Goal: Transaction & Acquisition: Purchase product/service

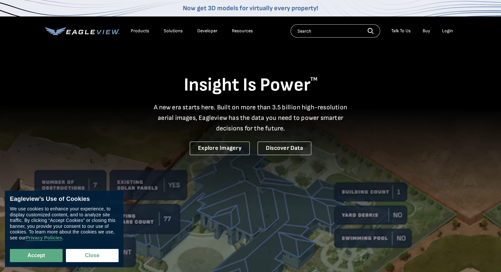
click at [445, 31] on div "Login" at bounding box center [447, 31] width 11 height 6
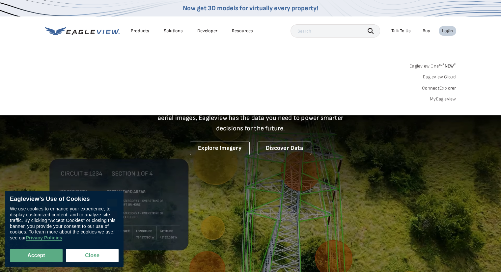
click at [442, 102] on div "Search Products Our Product Areas Imagery 1-Inch GSD Aerial Imagery *" at bounding box center [250, 84] width 501 height 62
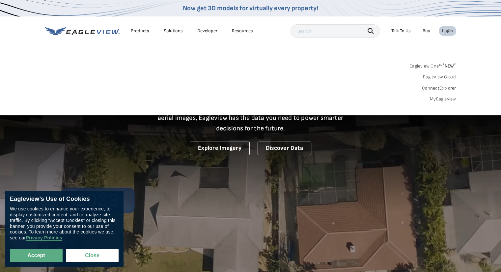
click at [441, 98] on link "MyEagleview" at bounding box center [443, 99] width 26 height 6
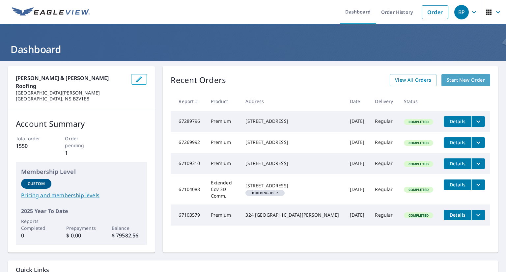
click at [447, 81] on span "Start New Order" at bounding box center [466, 80] width 38 height 8
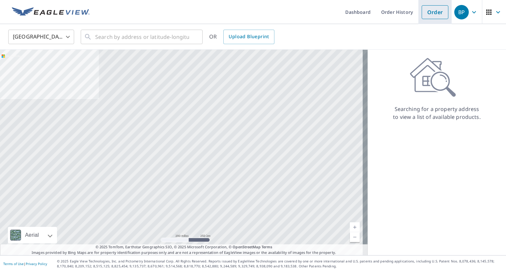
click at [439, 14] on link "Order" at bounding box center [435, 12] width 27 height 14
click at [140, 39] on input "text" at bounding box center [142, 37] width 94 height 18
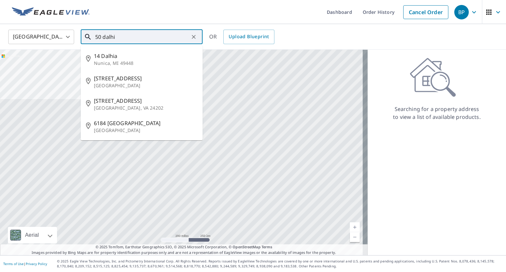
type input "50 dalhi"
click at [46, 37] on body "BP BP Dashboard Order History Cancel Order BP [GEOGRAPHIC_DATA] [GEOGRAPHIC_DAT…" at bounding box center [253, 136] width 506 height 272
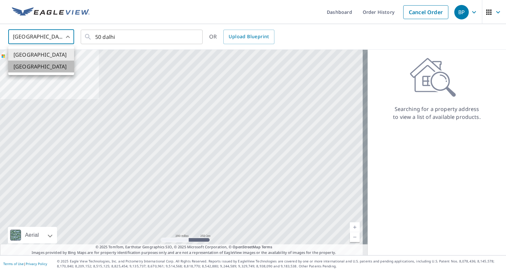
click at [54, 66] on li "[GEOGRAPHIC_DATA]" at bounding box center [41, 67] width 66 height 12
type input "CA"
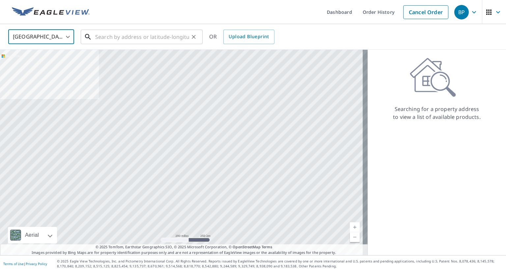
click at [123, 37] on input "text" at bounding box center [142, 37] width 94 height 18
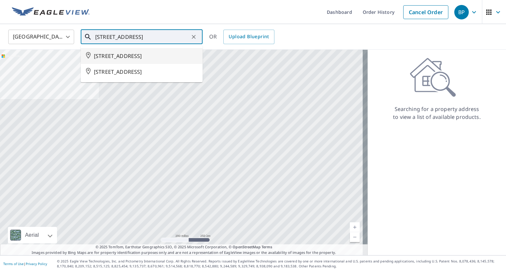
click at [156, 56] on span "[STREET_ADDRESS]" at bounding box center [146, 56] width 104 height 8
type input "[STREET_ADDRESS]"
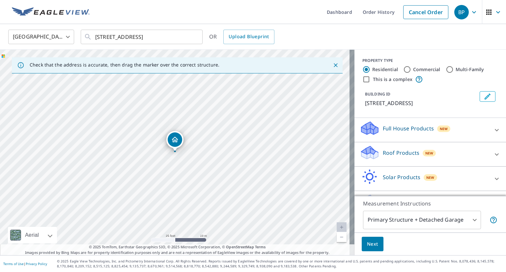
click at [414, 221] on body "BP BP Dashboard Order History Cancel Order BP Canada [GEOGRAPHIC_DATA] ​ [STREE…" at bounding box center [253, 136] width 506 height 272
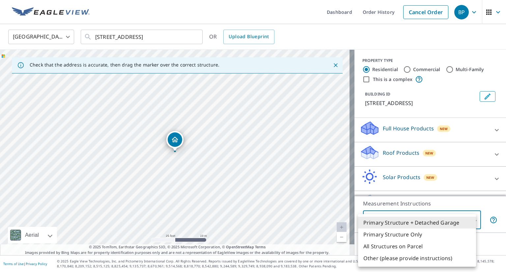
click at [416, 234] on li "Primary Structure Only" at bounding box center [417, 235] width 118 height 12
type input "2"
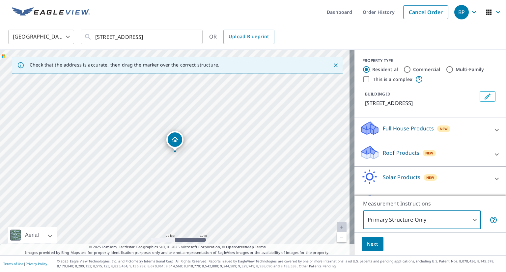
click at [367, 246] on span "Next" at bounding box center [372, 244] width 11 height 8
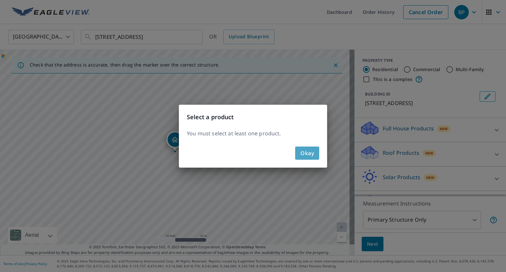
click at [308, 157] on span "Okay" at bounding box center [308, 153] width 14 height 9
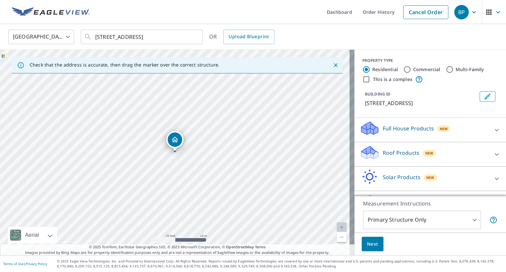
click at [383, 155] on p "Roof Products" at bounding box center [401, 153] width 37 height 8
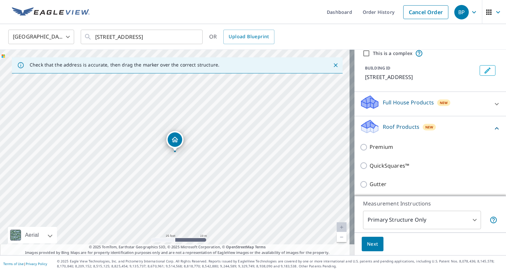
scroll to position [66, 0]
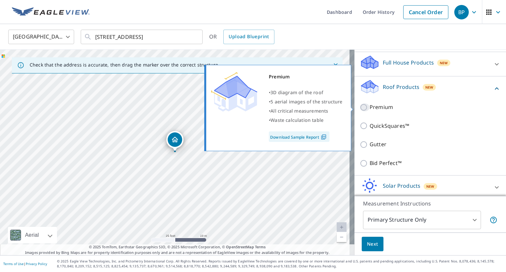
click at [363, 110] on input "Premium" at bounding box center [365, 108] width 10 height 8
checkbox input "true"
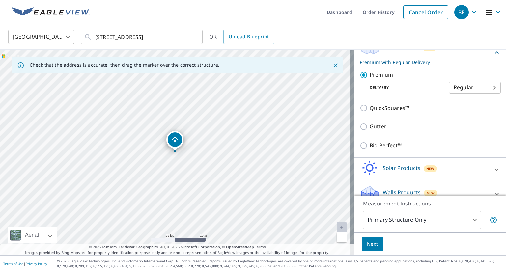
scroll to position [115, 0]
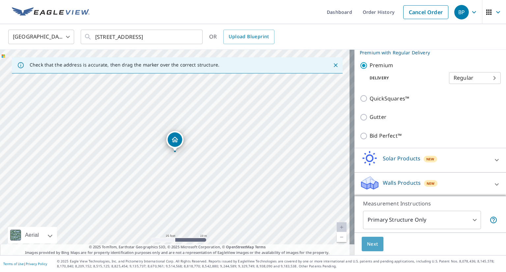
click at [372, 248] on span "Next" at bounding box center [372, 244] width 11 height 8
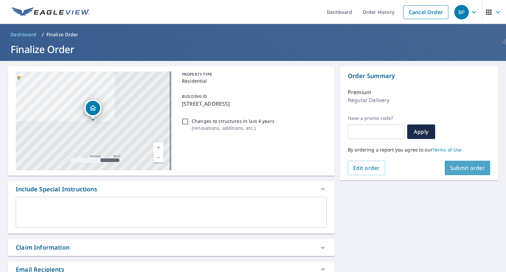
click at [462, 171] on span "Submit order" at bounding box center [467, 168] width 35 height 7
